Goal: Find specific page/section: Find specific page/section

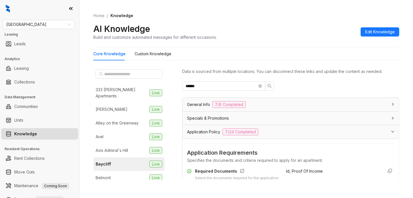
scroll to position [107, 0]
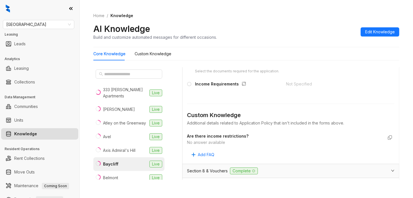
click at [407, 53] on div "Home / Knowledge AI Knowledge Build and customize automated messages for differ…" at bounding box center [247, 99] width 334 height 198
click at [44, 18] on div "Fairfield Leasing Leads Analytics Leasing Collections Data Management Communiti…" at bounding box center [39, 99] width 79 height 198
click at [56, 19] on div "Fairfield Leasing Leads Analytics Leasing Collections Data Management Communiti…" at bounding box center [39, 99] width 79 height 198
click at [61, 23] on span "[GEOGRAPHIC_DATA]" at bounding box center [38, 24] width 65 height 9
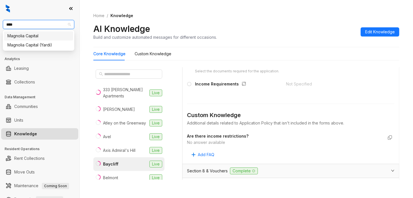
type input "*****"
click at [63, 41] on div "Magnolia Capital (Yardi)" at bounding box center [38, 44] width 69 height 9
click at [60, 23] on span "Magnolia Capital (Yardi)" at bounding box center [38, 24] width 65 height 9
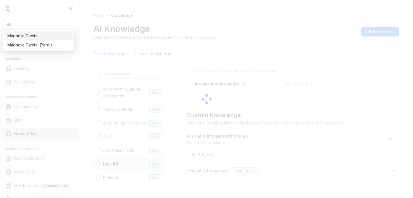
type input "****"
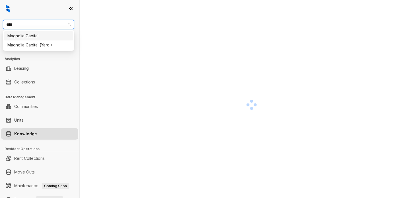
click at [56, 36] on div "Magnolia Capital" at bounding box center [38, 36] width 62 height 6
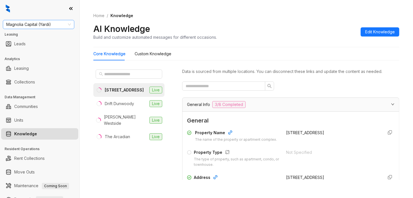
click at [61, 28] on span "Magnolia Capital (Yardi)" at bounding box center [38, 24] width 65 height 9
type input "*****"
click at [49, 39] on div "Magnolia Capital" at bounding box center [38, 36] width 62 height 6
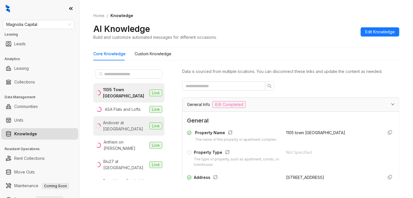
click at [130, 130] on div "Andover at Crabtree" at bounding box center [125, 126] width 44 height 13
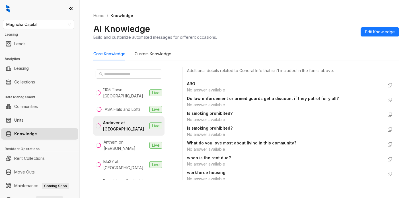
scroll to position [463, 0]
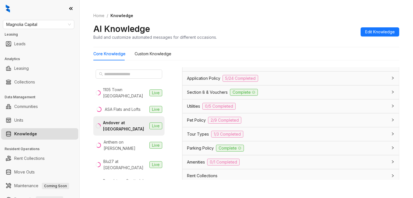
click at [278, 82] on div "Application Policy 5/24 Completed" at bounding box center [287, 78] width 201 height 7
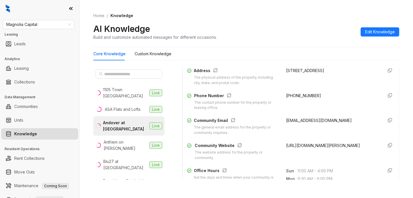
scroll to position [0, 0]
